Goal: Task Accomplishment & Management: Use online tool/utility

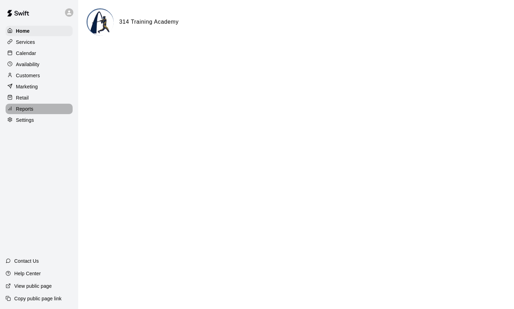
click at [28, 112] on p "Reports" at bounding box center [24, 108] width 17 height 7
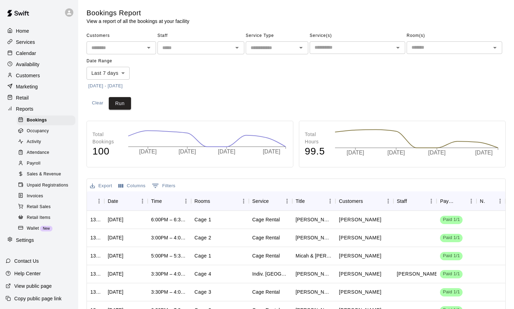
click at [45, 174] on span "Sales & Revenue" at bounding box center [44, 174] width 34 height 7
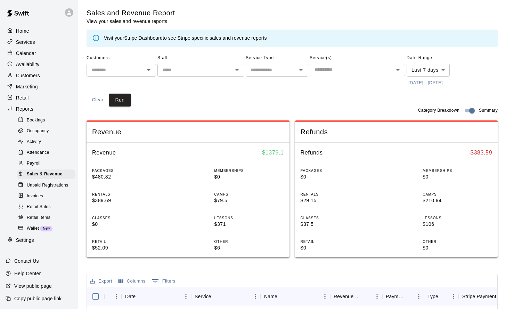
click at [441, 81] on button "[DATE] - [DATE]" at bounding box center [426, 83] width 38 height 11
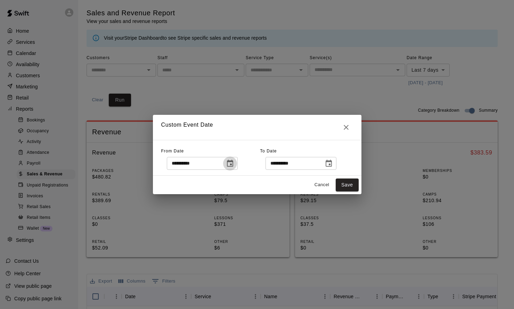
click at [234, 163] on icon "Choose date, selected date is Aug 12, 2025" at bounding box center [230, 163] width 8 height 8
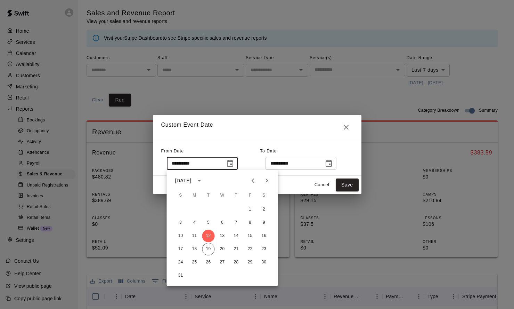
click at [256, 178] on icon "Previous month" at bounding box center [253, 180] width 8 height 8
click at [251, 178] on icon "Previous month" at bounding box center [253, 180] width 8 height 8
click at [211, 211] on button "1" at bounding box center [208, 209] width 13 height 13
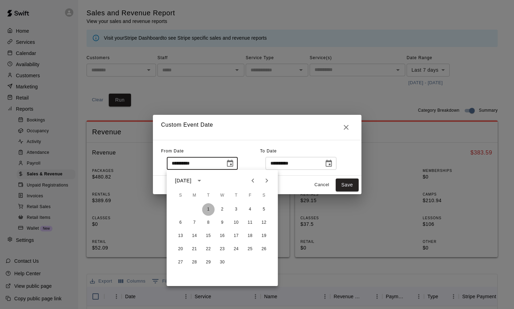
type input "**********"
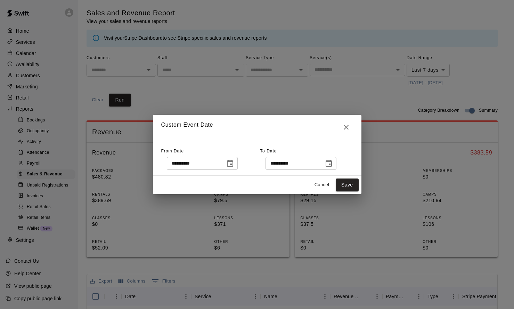
click at [333, 163] on icon "Choose date, selected date is Aug 19, 2025" at bounding box center [329, 163] width 8 height 8
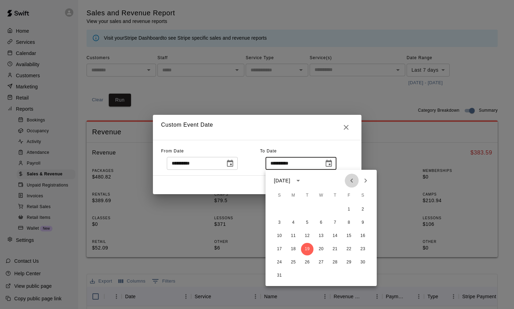
click at [356, 182] on button "Previous month" at bounding box center [352, 181] width 14 height 14
click at [295, 264] on button "30" at bounding box center [293, 262] width 13 height 13
type input "**********"
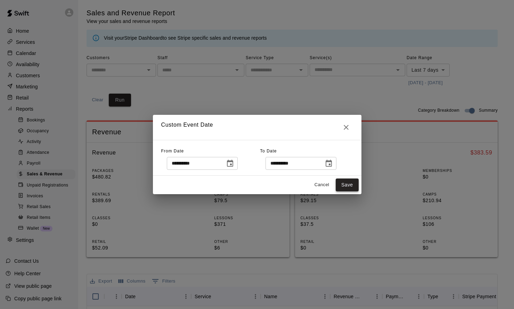
click at [345, 184] on button "Save" at bounding box center [347, 184] width 23 height 13
type input "******"
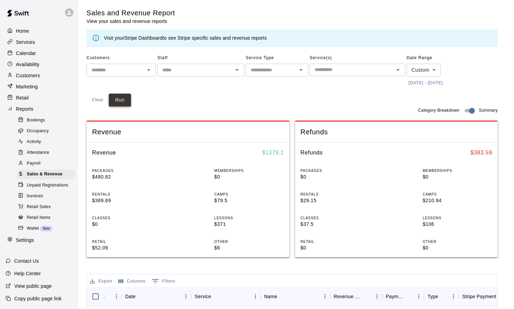
click at [121, 99] on button "Run" at bounding box center [120, 100] width 22 height 13
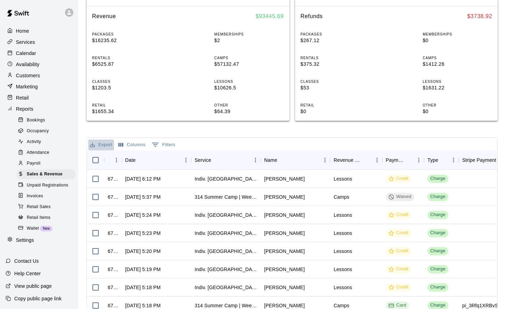
click at [102, 147] on button "Export" at bounding box center [101, 144] width 26 height 11
click at [122, 156] on li "Download as CSV" at bounding box center [115, 156] width 54 height 11
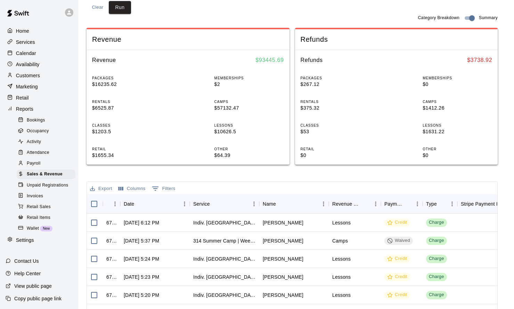
scroll to position [95, 0]
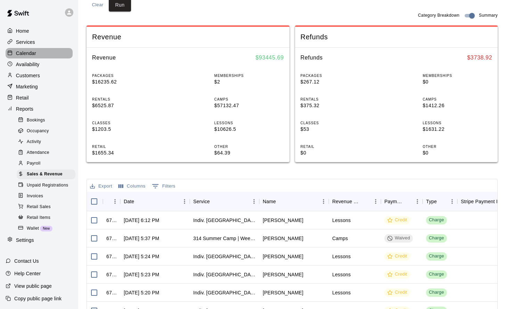
click at [25, 56] on p "Calendar" at bounding box center [26, 53] width 20 height 7
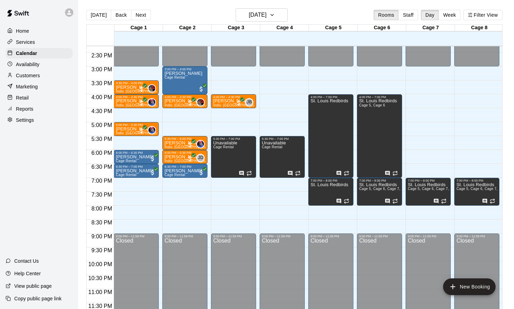
scroll to position [398, 0]
